Goal: Check status: Check status

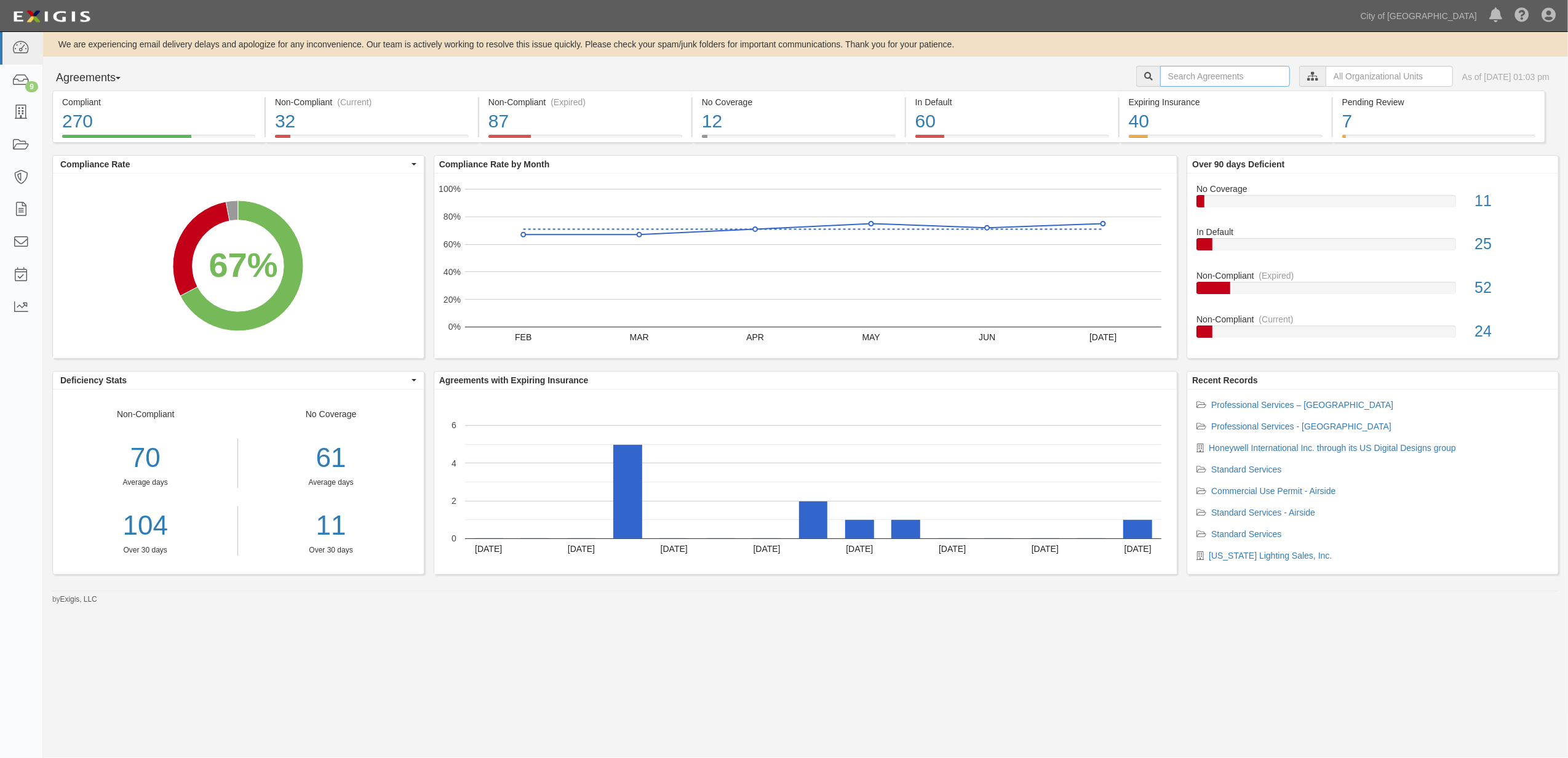
click at [1167, 79] on input "text" at bounding box center [1225, 76] width 130 height 21
paste input "158360"
type input "158360"
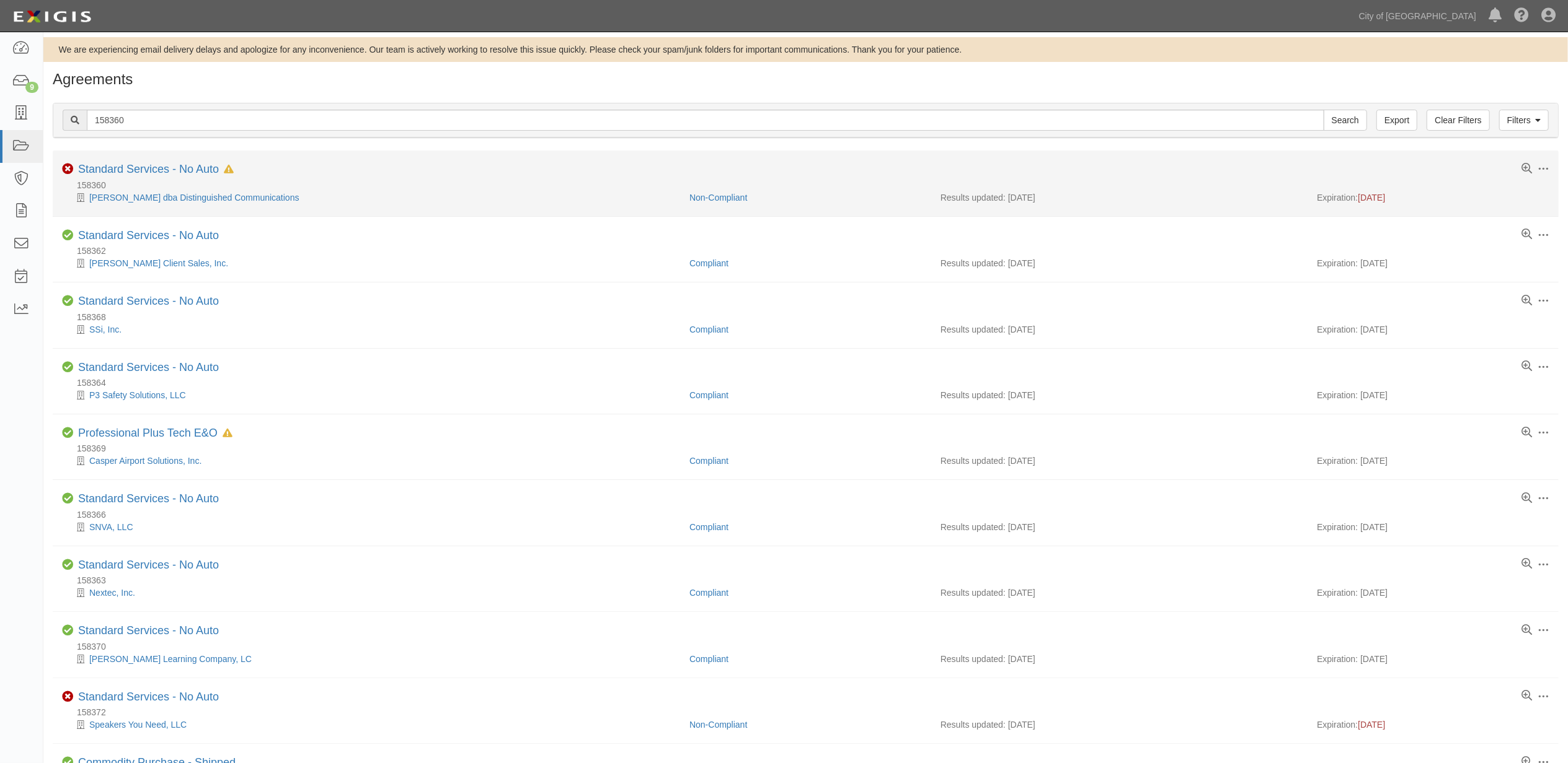
click at [128, 177] on div "Standard Services - No Auto In Default since 07/29/2025" at bounding box center [155, 169] width 155 height 14
click at [157, 166] on link "Standard Services - No Auto" at bounding box center [148, 168] width 141 height 12
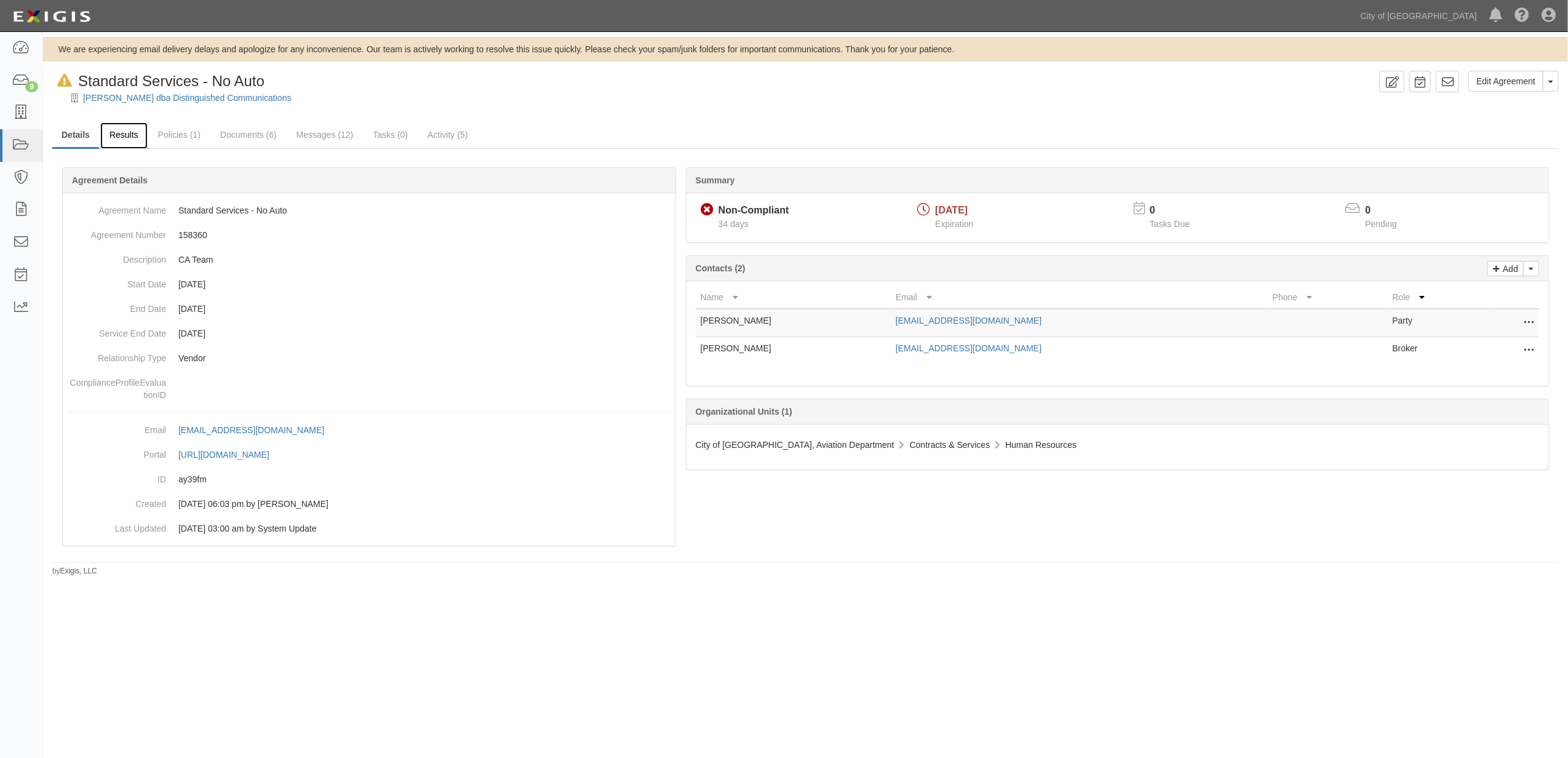
click at [123, 142] on link "Results" at bounding box center [124, 135] width 47 height 26
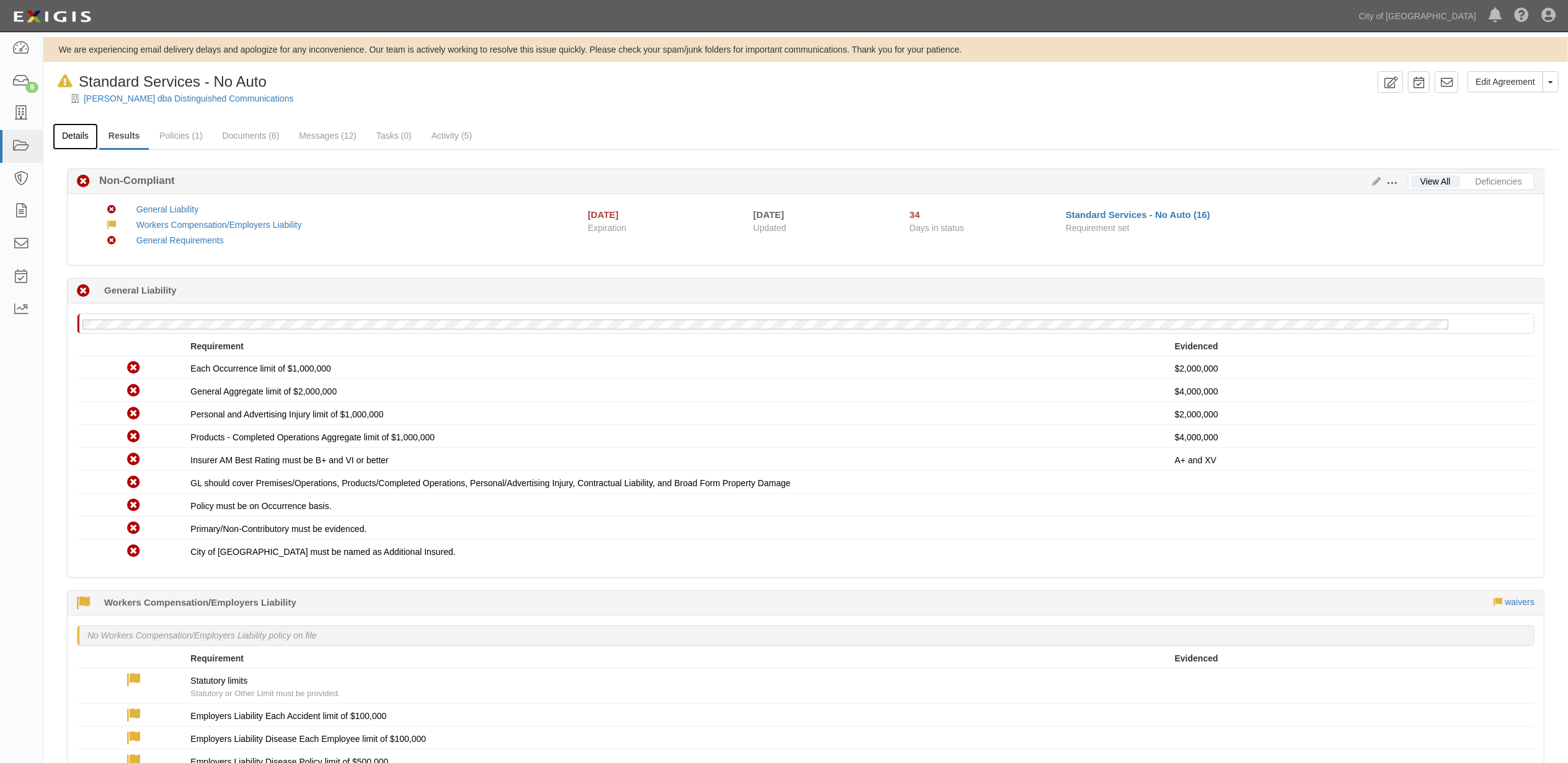
click at [78, 134] on link "Details" at bounding box center [74, 136] width 45 height 27
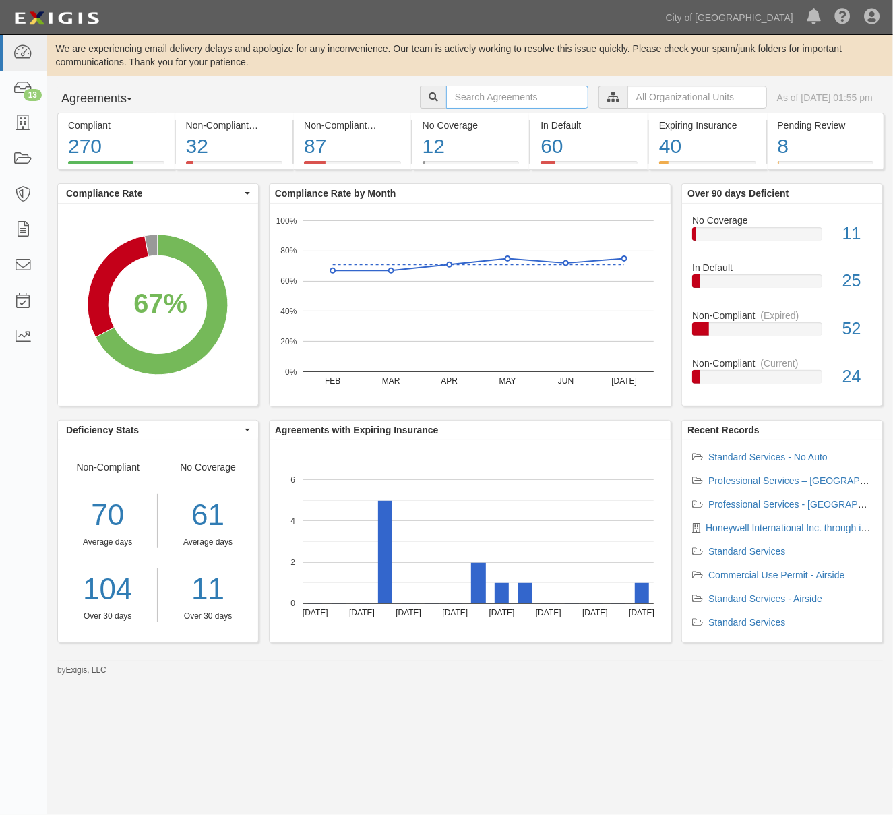
click at [454, 87] on input "text" at bounding box center [517, 97] width 142 height 23
type input "[PERSON_NAME]"
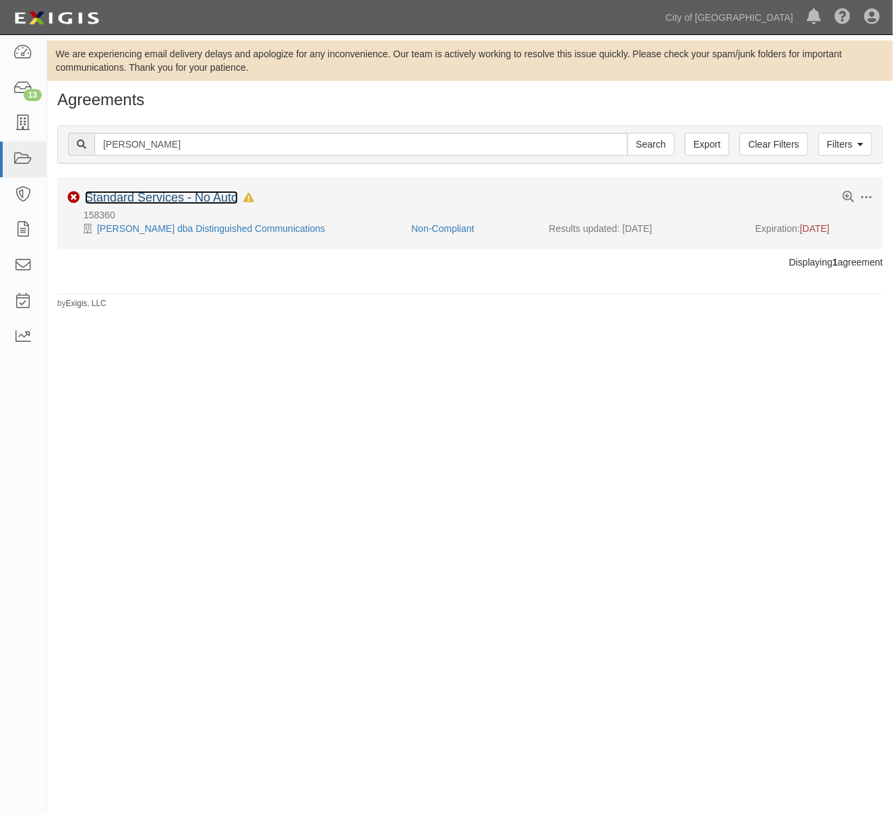
click at [194, 198] on link "Standard Services - No Auto" at bounding box center [161, 197] width 153 height 13
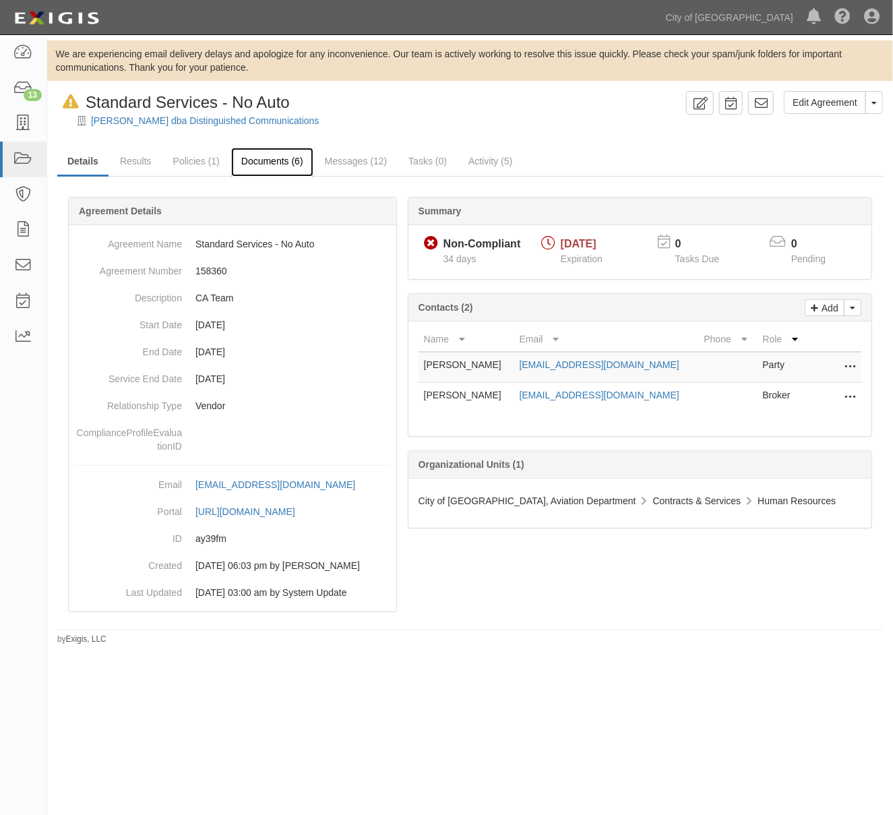
click at [297, 159] on link "Documents (6)" at bounding box center [272, 162] width 82 height 29
